Goal: Task Accomplishment & Management: Use online tool/utility

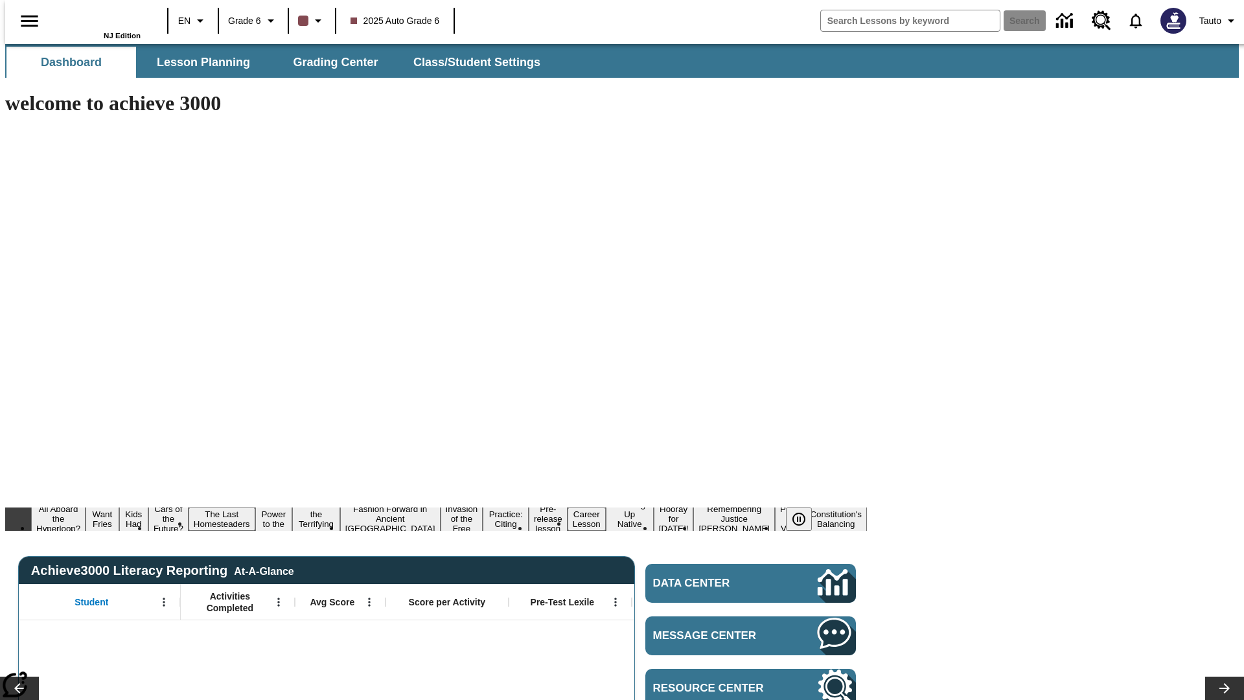
type input "-1"
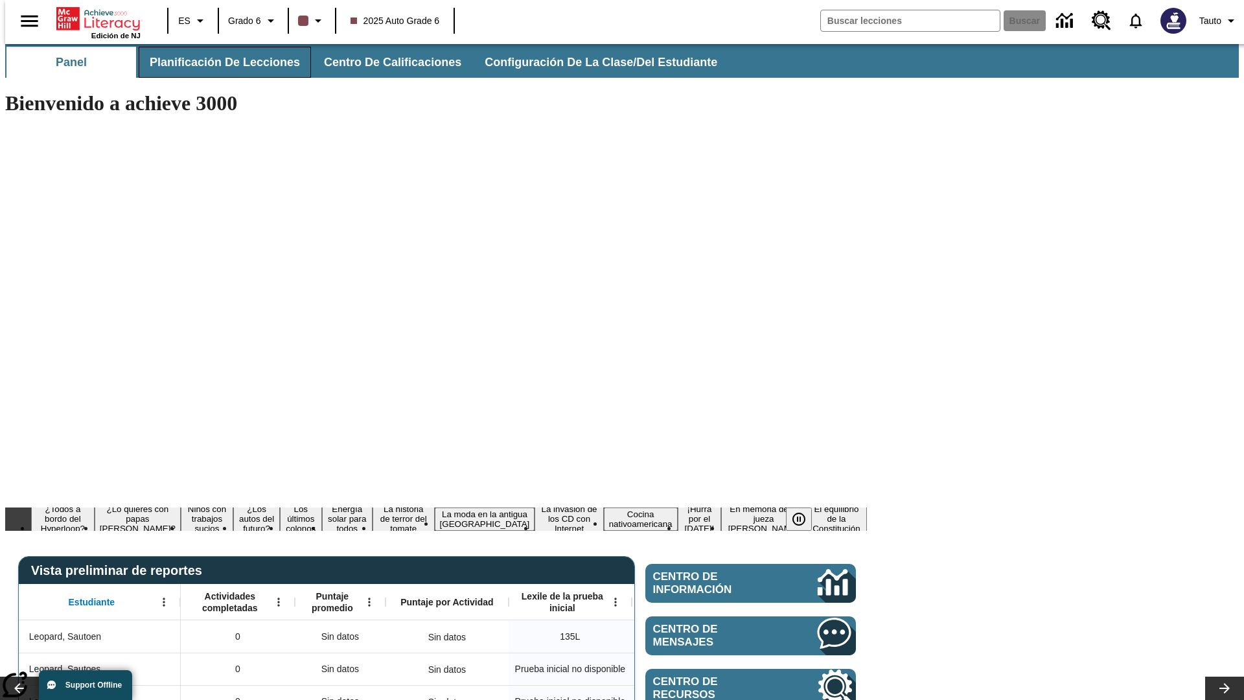
click at [217, 62] on span "Planificación de lecciones" at bounding box center [225, 62] width 150 height 15
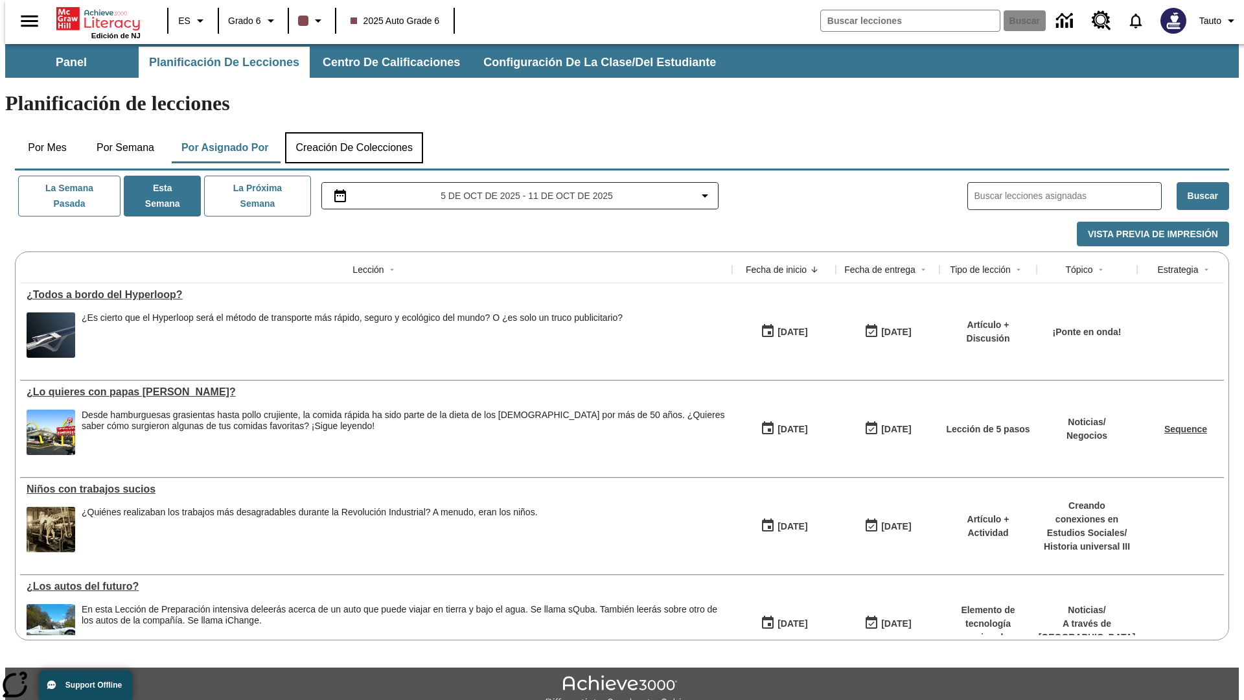
click at [351, 132] on button "Creación de colecciones" at bounding box center [354, 147] width 138 height 31
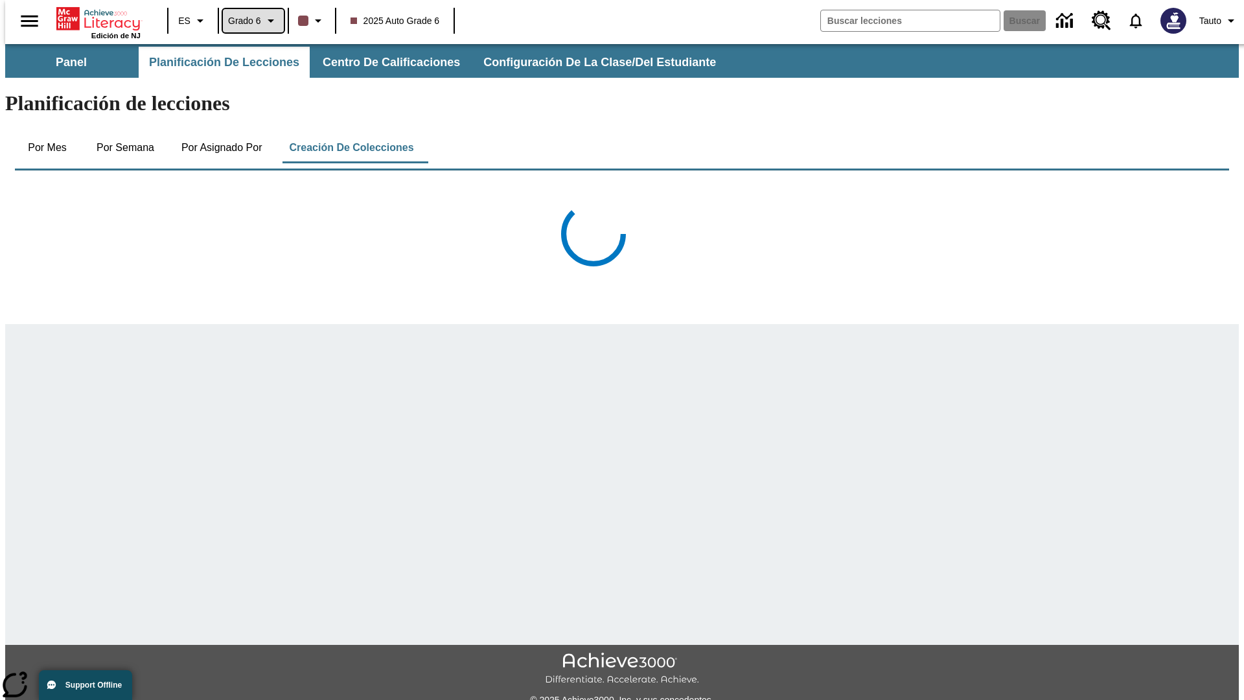
click at [248, 21] on span "Grado 6" at bounding box center [244, 21] width 33 height 14
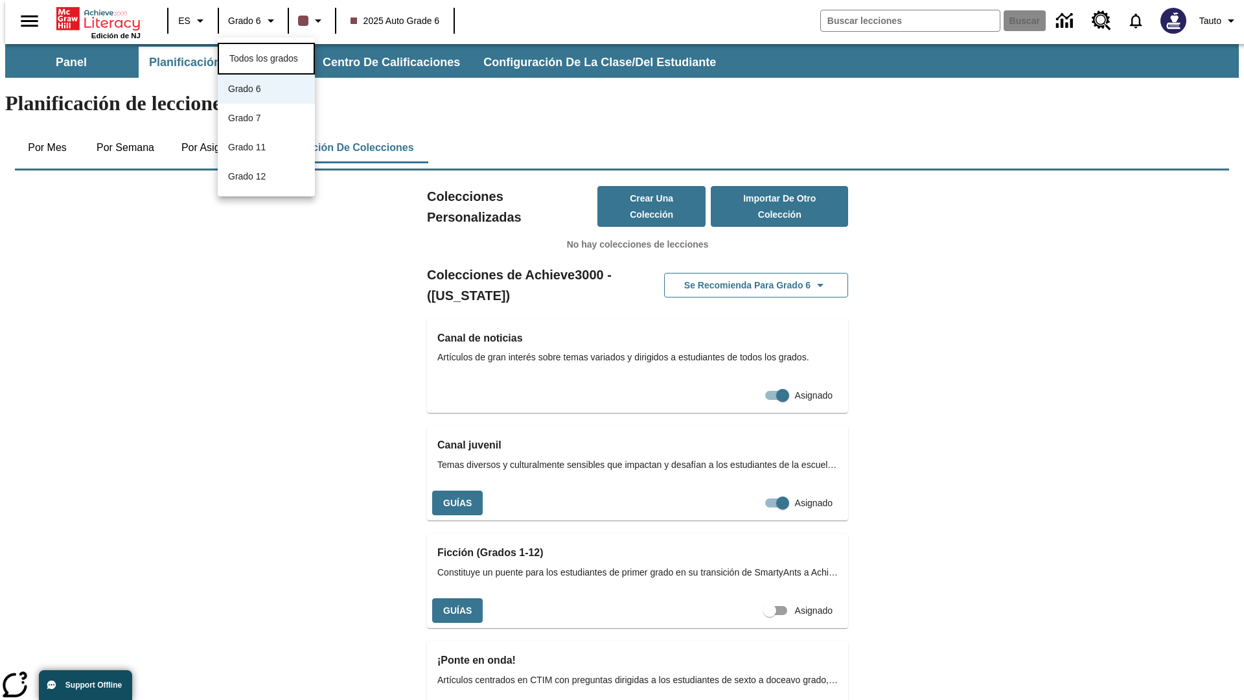
click at [266, 57] on span "Todos los grados" at bounding box center [263, 58] width 69 height 10
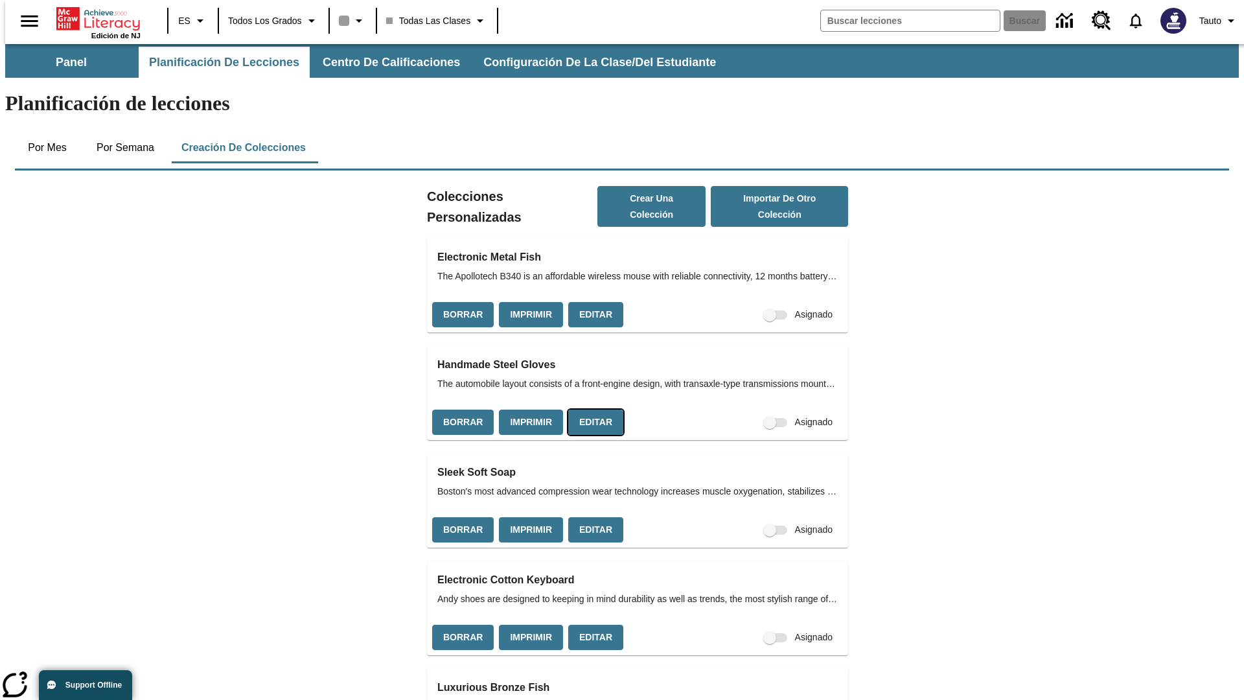
click at [592, 410] on button "Editar" at bounding box center [595, 422] width 55 height 25
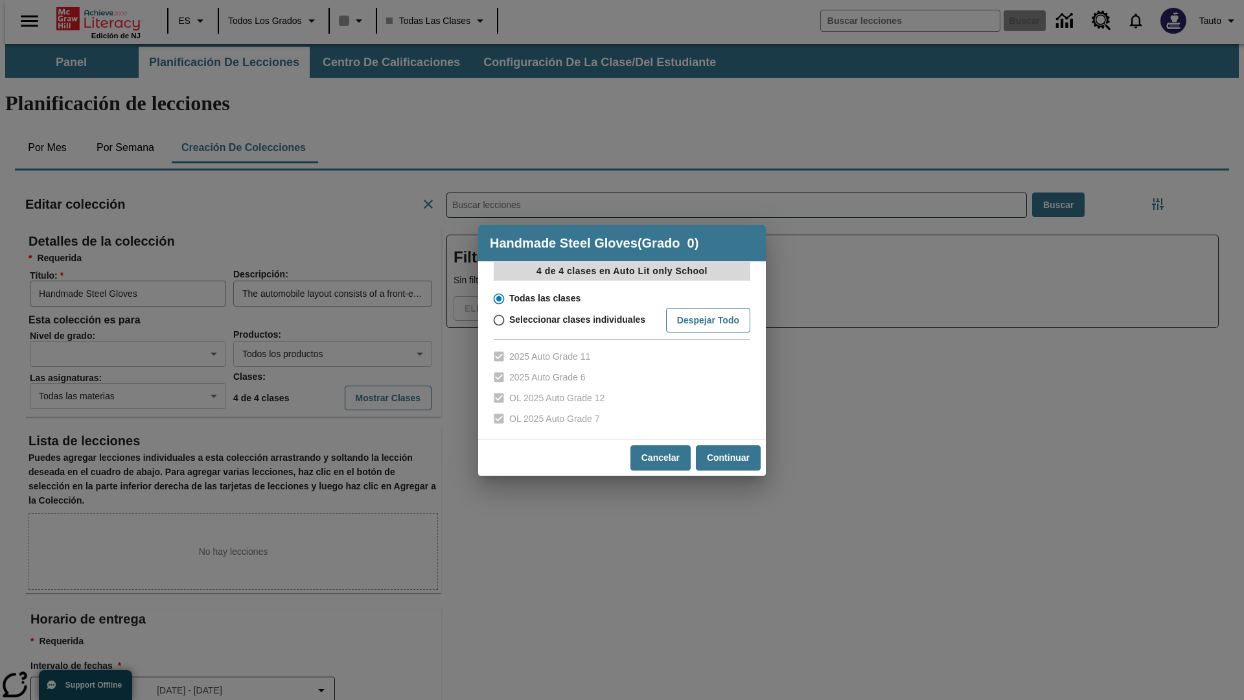
scroll to position [1, 1]
